Goal: Information Seeking & Learning: Learn about a topic

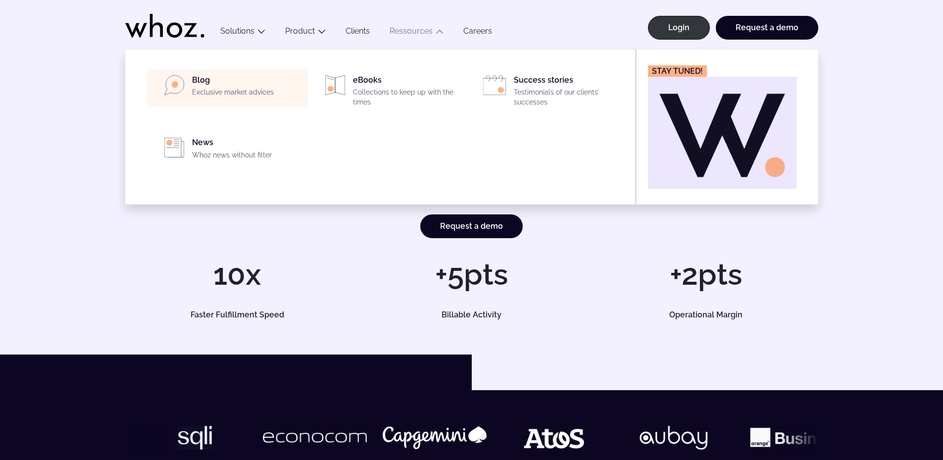
click at [239, 88] on p "Exclusive market advices" at bounding box center [247, 93] width 110 height 10
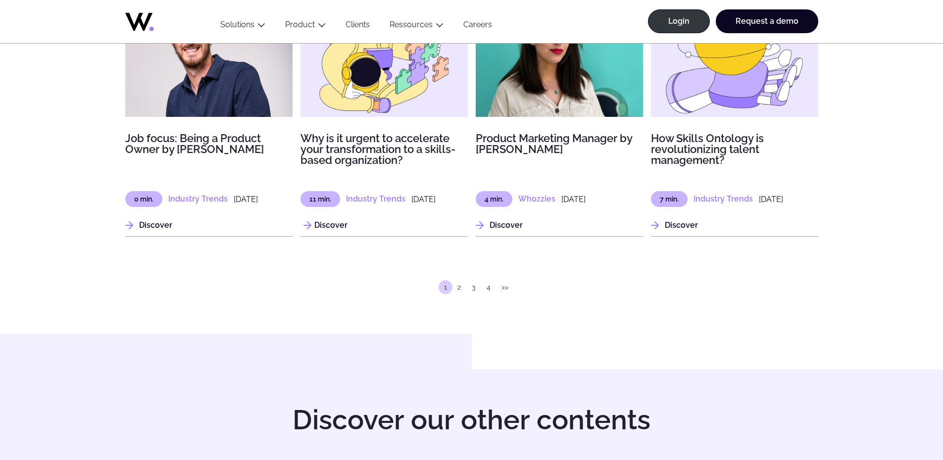
scroll to position [1882, 0]
click at [457, 293] on link "2" at bounding box center [459, 286] width 13 height 14
